Goal: Complete application form

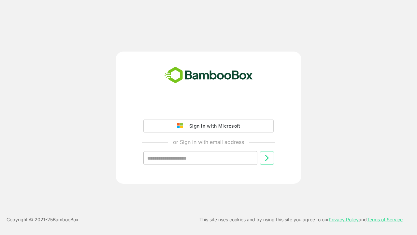
type input "**********"
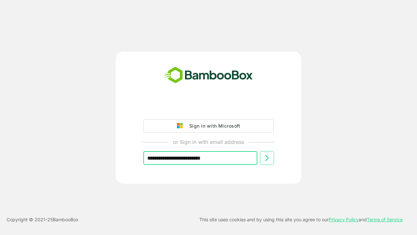
click at [267, 158] on icon at bounding box center [267, 158] width 8 height 8
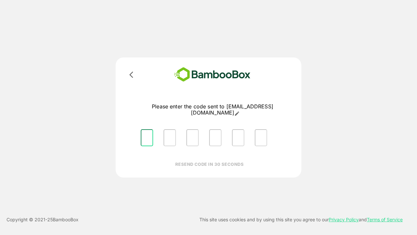
type input "*"
